Goal: Task Accomplishment & Management: Manage account settings

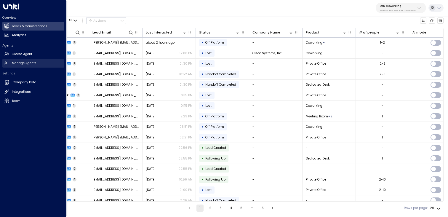
click at [25, 63] on h2 "Manage Agents" at bounding box center [24, 63] width 25 height 5
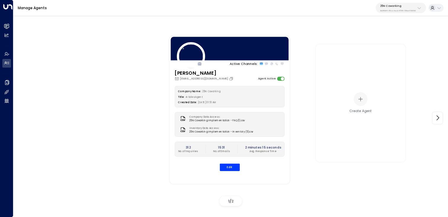
click at [411, 7] on p "25N Coworking" at bounding box center [398, 6] width 36 height 4
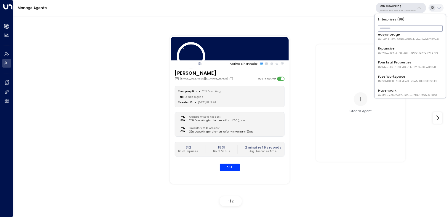
click at [399, 31] on input "text" at bounding box center [410, 28] width 65 height 9
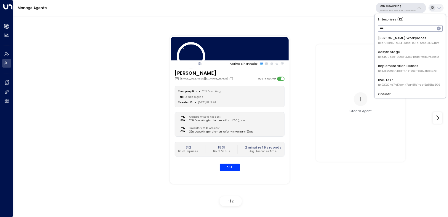
type input "****"
click at [390, 58] on span "ID: 4c025b01-9fa0-46ff-ab3a-a620b886896e" at bounding box center [408, 57] width 61 height 4
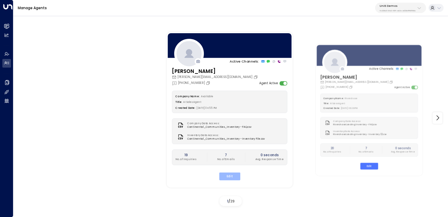
click at [229, 175] on button "Edit" at bounding box center [229, 176] width 21 height 8
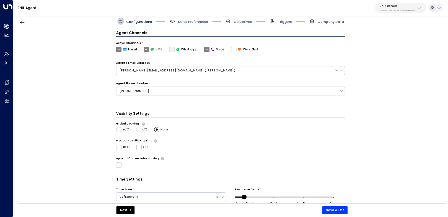
scroll to position [120, 0]
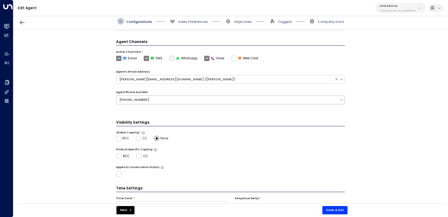
click at [220, 100] on div "+16306569076" at bounding box center [227, 99] width 217 height 5
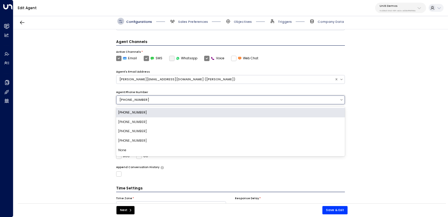
click at [397, 69] on div "Basic Set Up Agent Name * ***** Agent Gender Female Sector * General Agent Type…" at bounding box center [230, 117] width 434 height 177
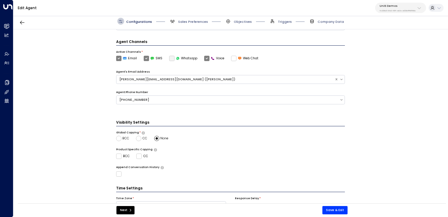
click at [420, 7] on icon at bounding box center [419, 8] width 5 height 5
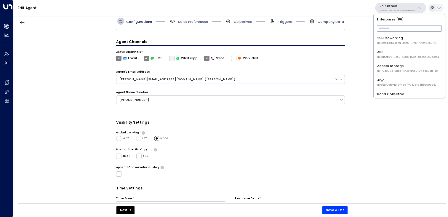
click at [396, 31] on input "text" at bounding box center [409, 28] width 65 height 9
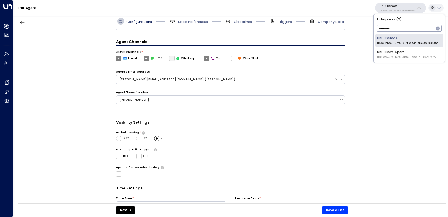
type input "**********"
click at [393, 40] on div "Uniti Developers ID: 87de427b-52f6-4b62-8ecd-e9f84f87a7f7" at bounding box center [406, 40] width 59 height 9
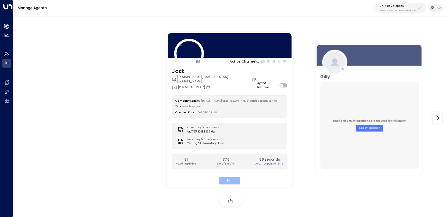
click at [228, 177] on button "Edit" at bounding box center [229, 181] width 21 height 8
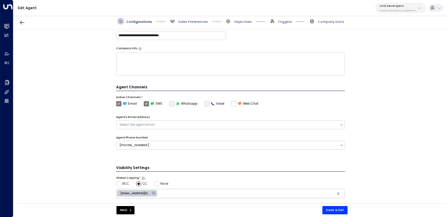
scroll to position [93, 0]
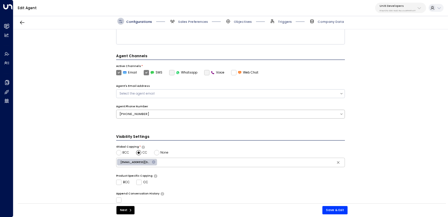
click at [173, 117] on div "[PHONE_NUMBER]" at bounding box center [230, 114] width 229 height 9
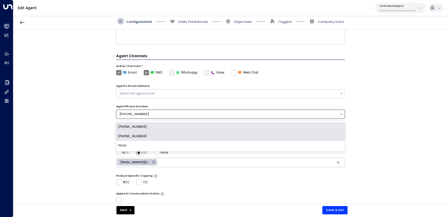
click at [168, 134] on div "[PHONE_NUMBER]" at bounding box center [230, 136] width 229 height 9
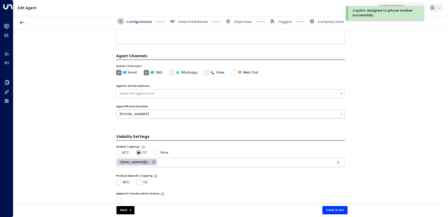
click at [173, 115] on div "[PHONE_NUMBER]" at bounding box center [227, 114] width 217 height 5
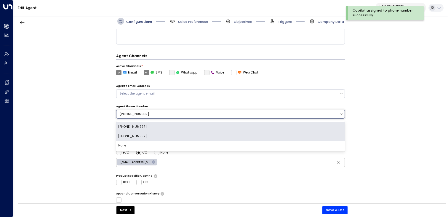
click at [159, 134] on div "[PHONE_NUMBER]" at bounding box center [230, 136] width 229 height 9
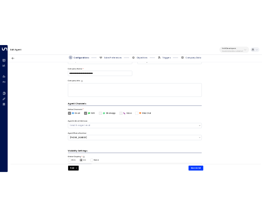
scroll to position [49, 0]
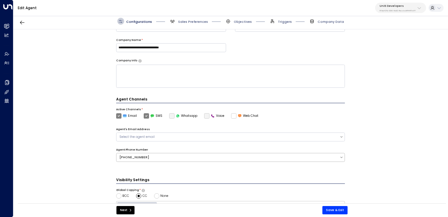
click at [142, 159] on div "[PHONE_NUMBER]" at bounding box center [227, 157] width 217 height 5
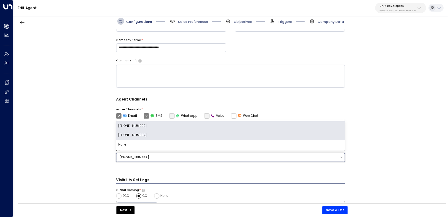
click at [146, 137] on div "[PHONE_NUMBER]" at bounding box center [230, 134] width 229 height 9
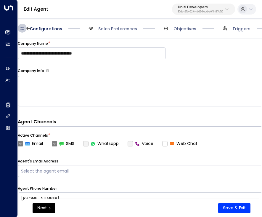
scroll to position [99, 0]
